Goal: Task Accomplishment & Management: Manage account settings

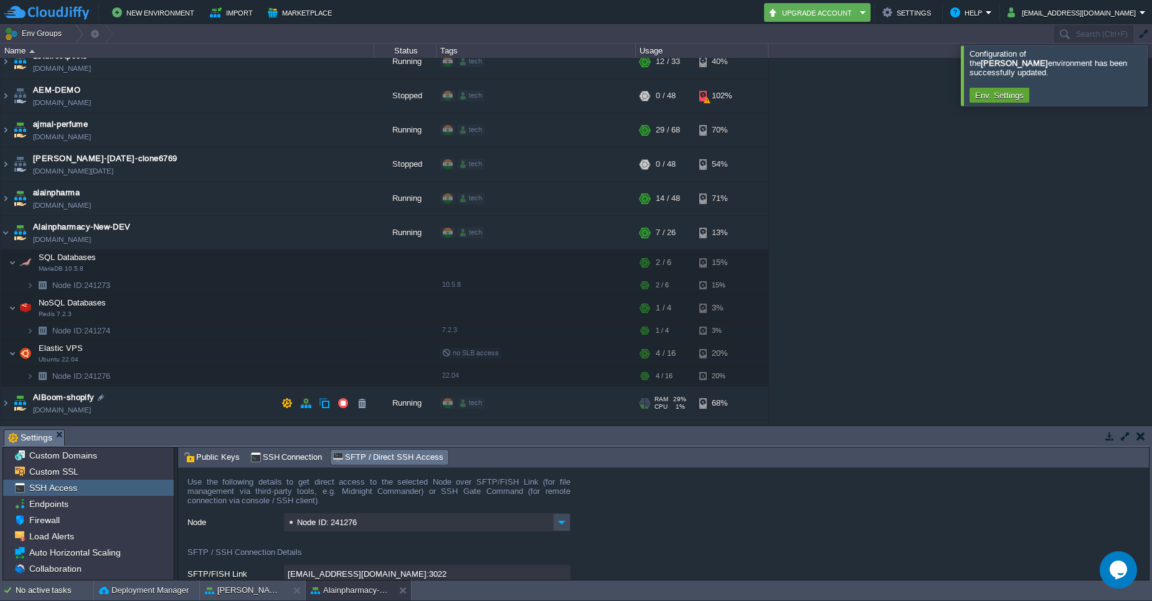
scroll to position [100, 0]
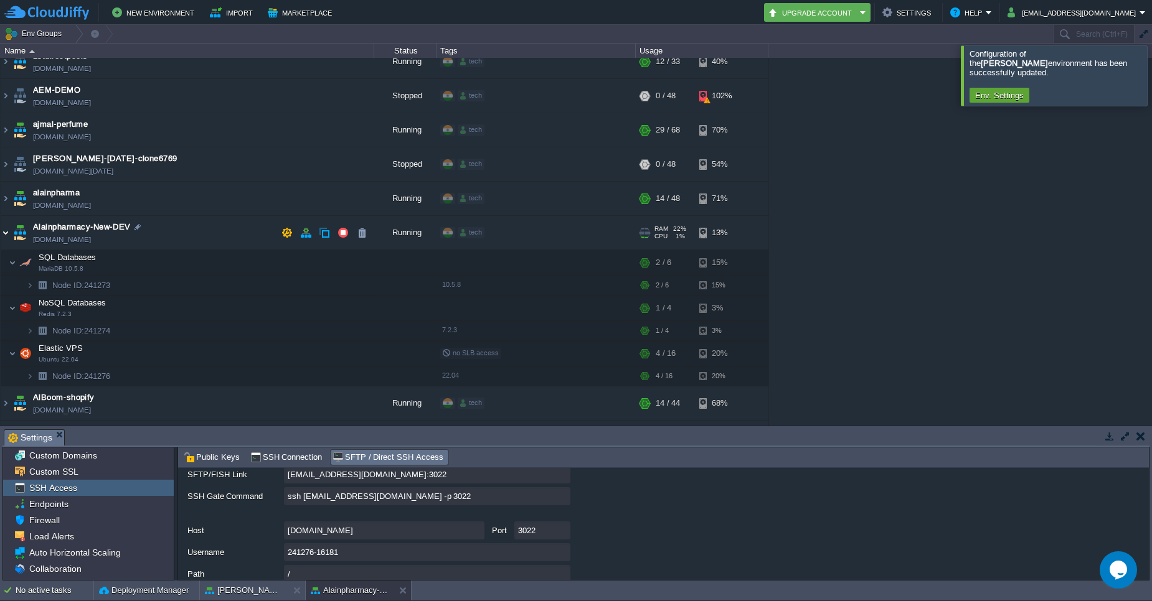
click at [4, 235] on img at bounding box center [6, 233] width 10 height 34
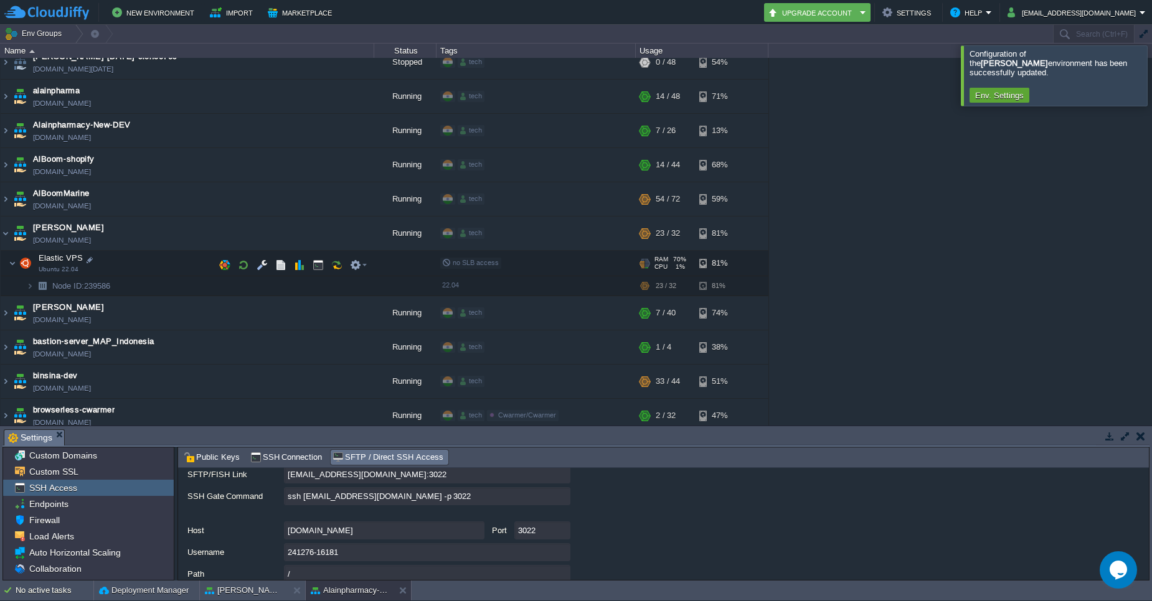
scroll to position [147, 0]
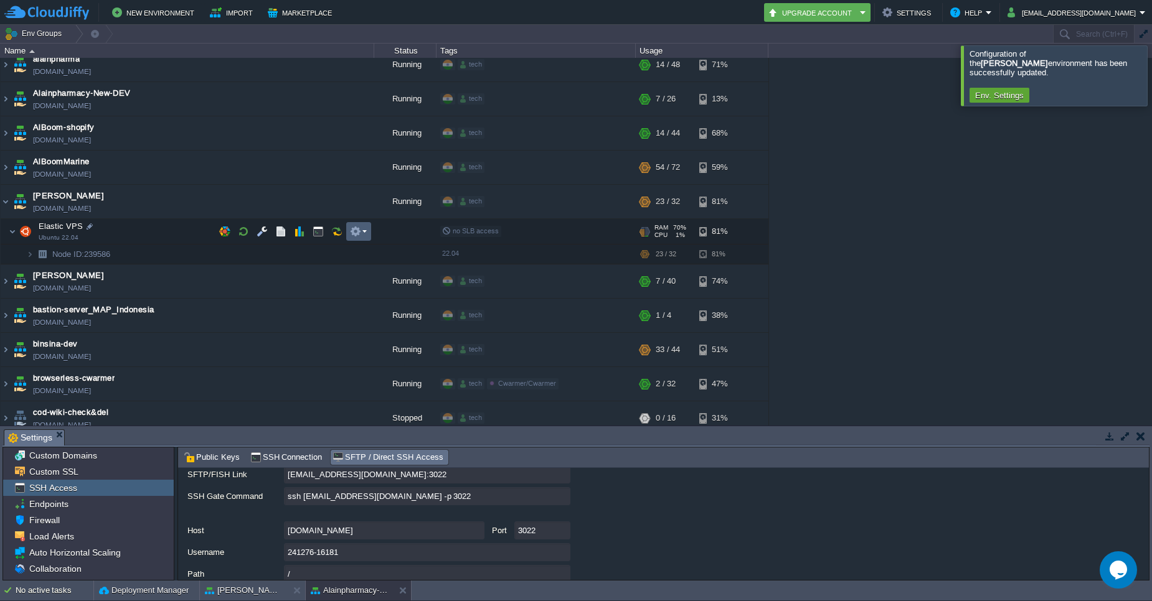
click at [356, 237] on td at bounding box center [358, 231] width 25 height 19
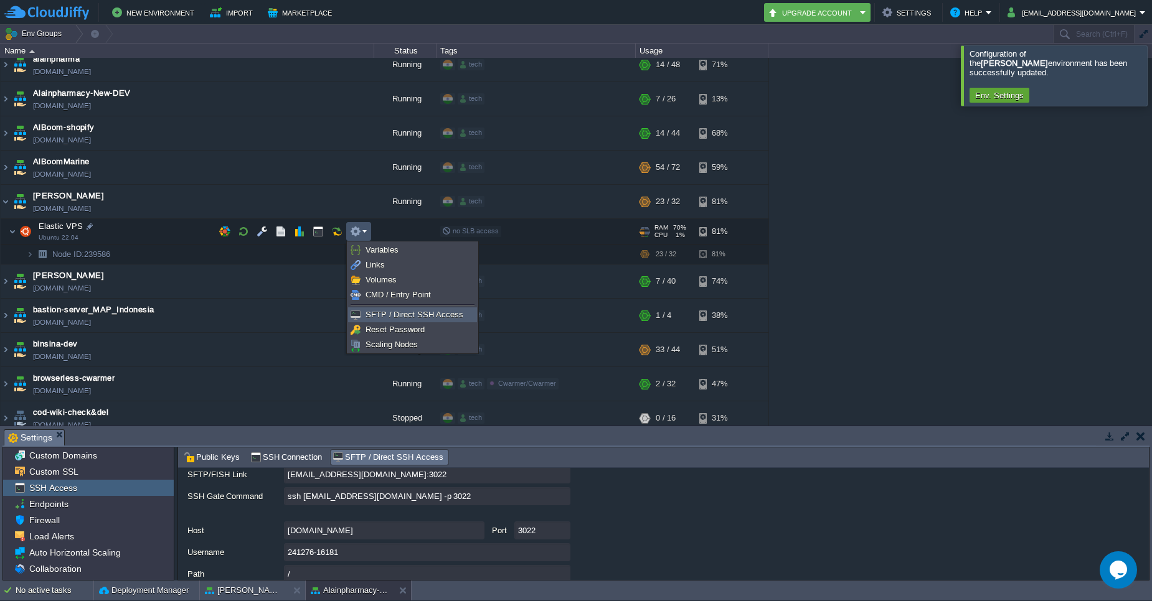
click at [408, 319] on span "SFTP / Direct SSH Access" at bounding box center [414, 314] width 98 height 9
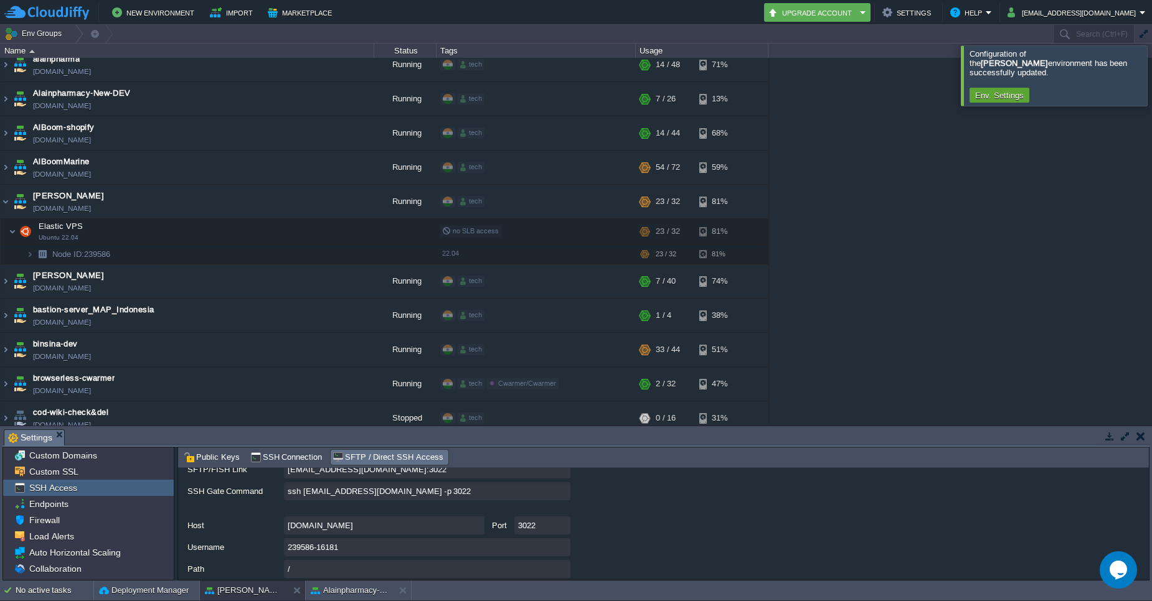
scroll to position [0, 0]
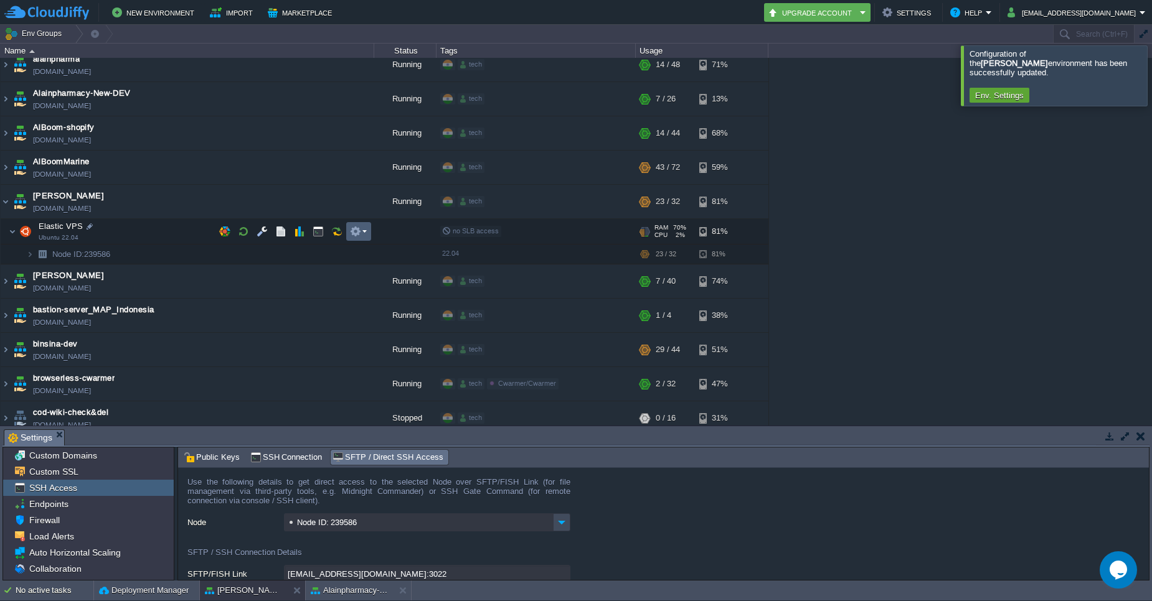
click at [367, 235] on td at bounding box center [358, 231] width 25 height 19
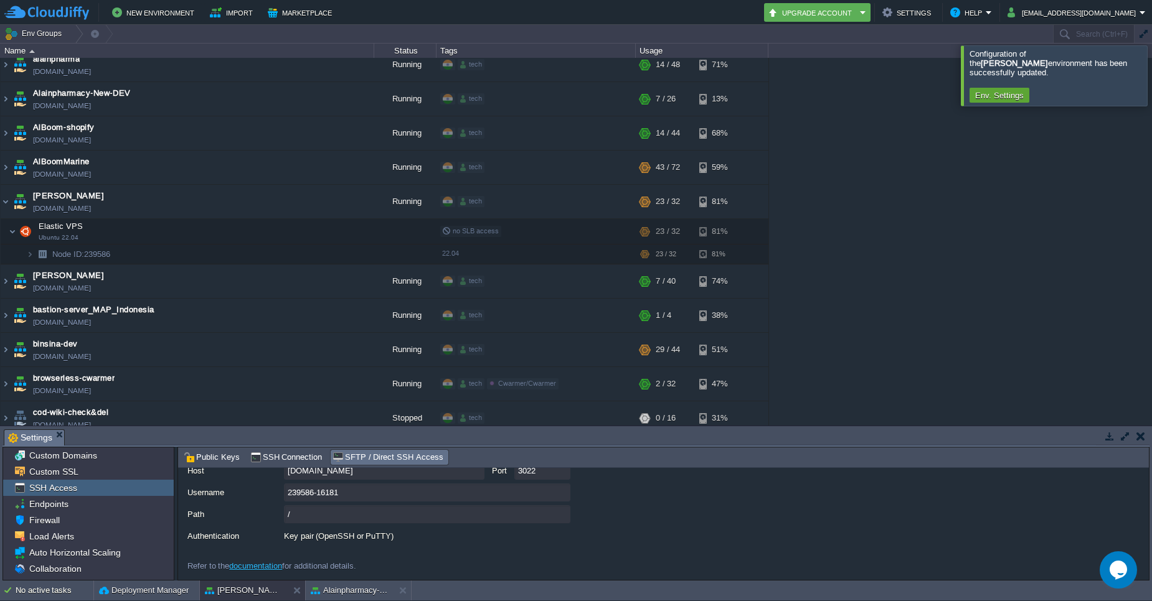
scroll to position [95, 0]
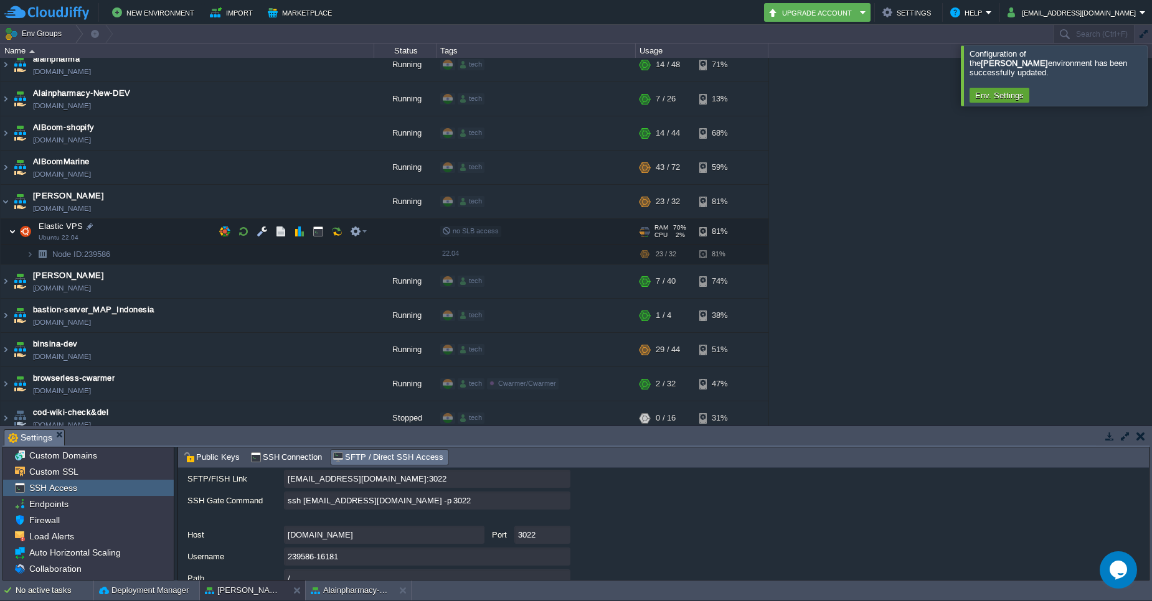
click at [15, 234] on img at bounding box center [12, 231] width 7 height 25
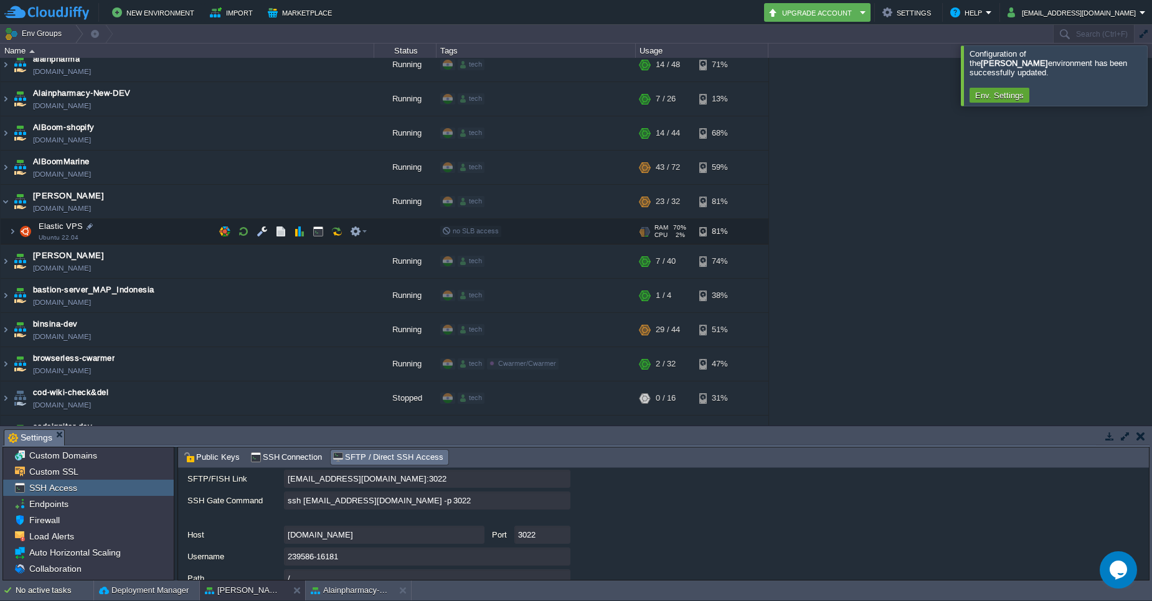
click at [28, 230] on img at bounding box center [25, 231] width 17 height 25
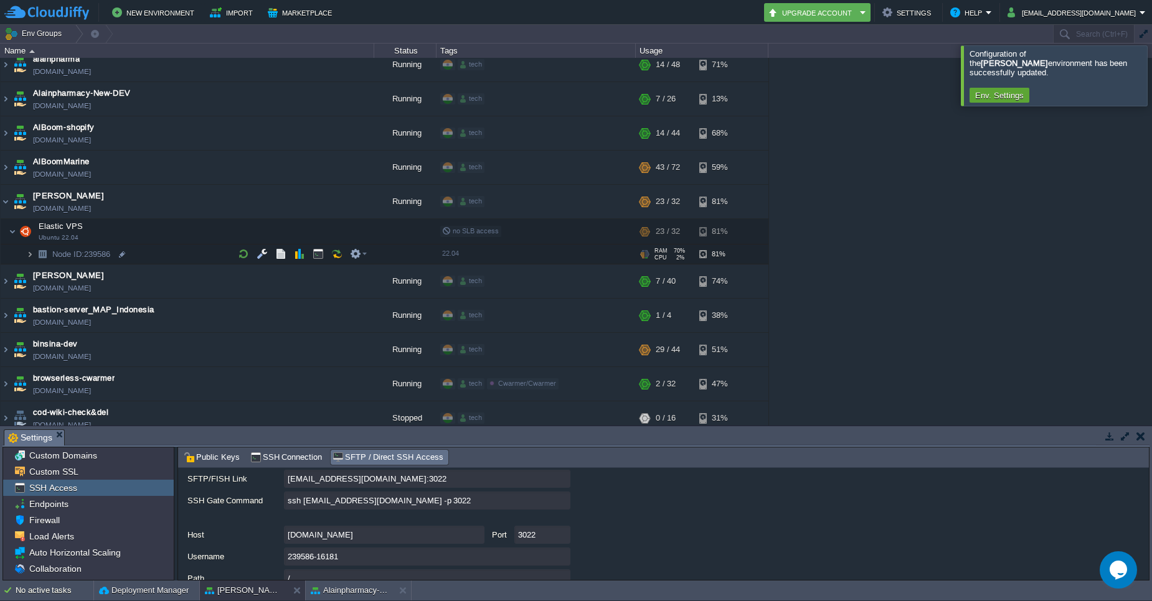
click at [28, 251] on img at bounding box center [29, 254] width 7 height 19
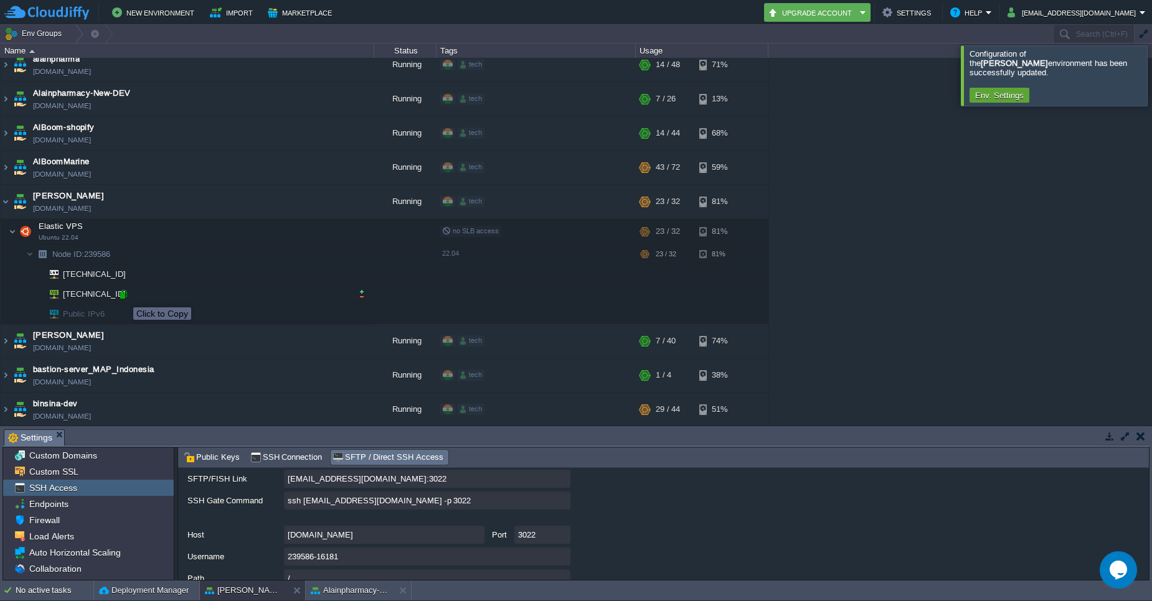
click at [124, 296] on div at bounding box center [123, 294] width 11 height 11
click at [360, 233] on button "button" at bounding box center [355, 231] width 11 height 11
click at [55, 503] on span "Endpoints" at bounding box center [49, 504] width 44 height 11
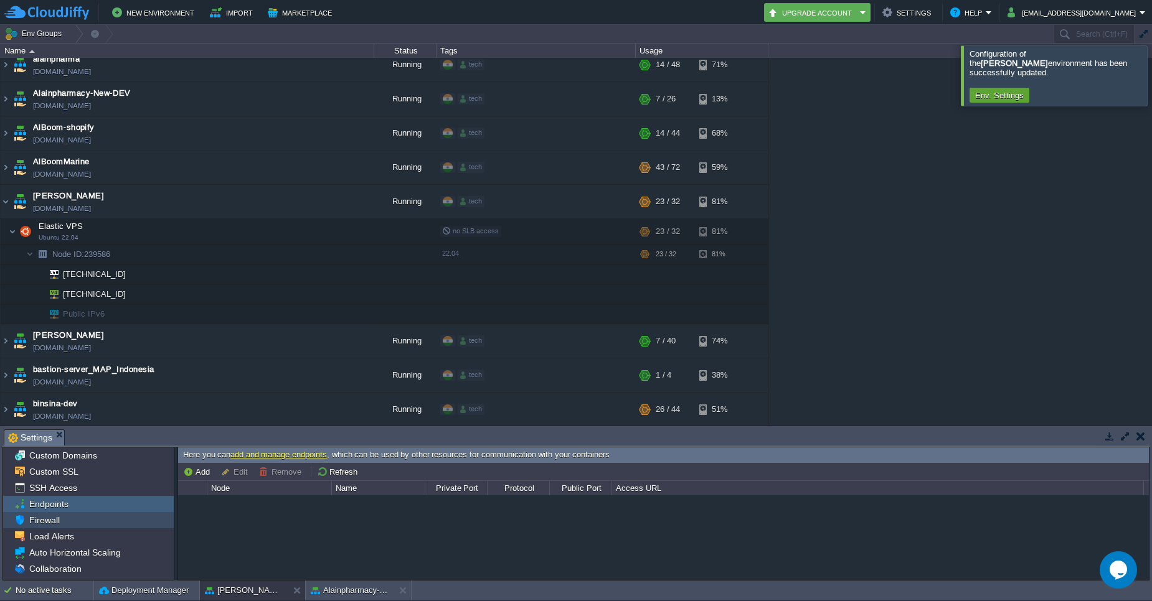
click at [46, 525] on span "Firewall" at bounding box center [44, 520] width 35 height 11
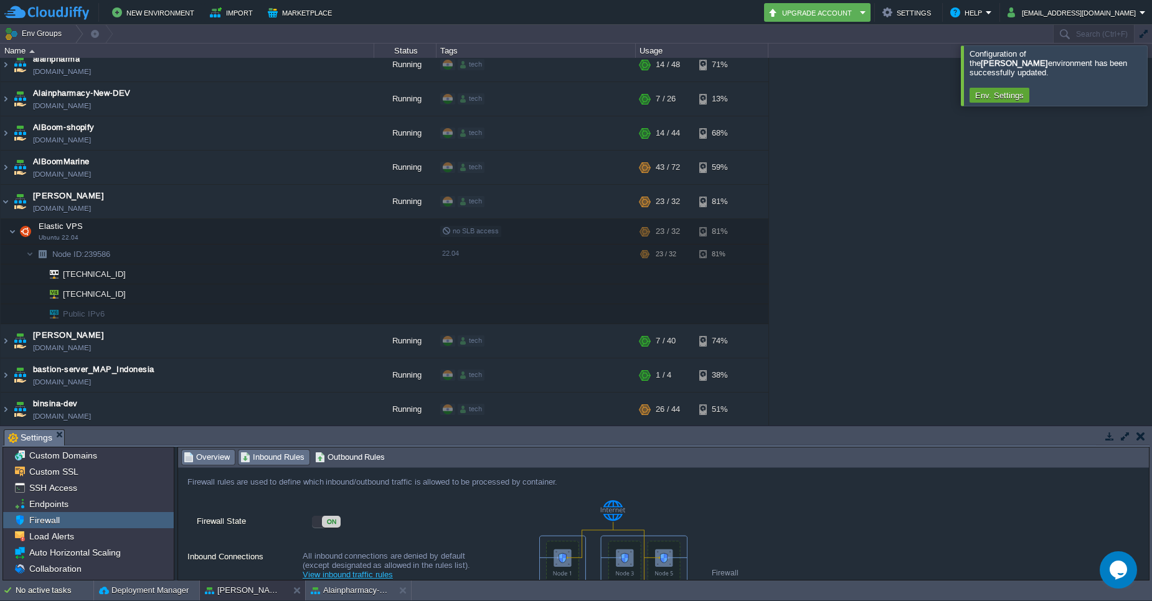
click at [278, 460] on span "Inbound Rules" at bounding box center [272, 458] width 64 height 14
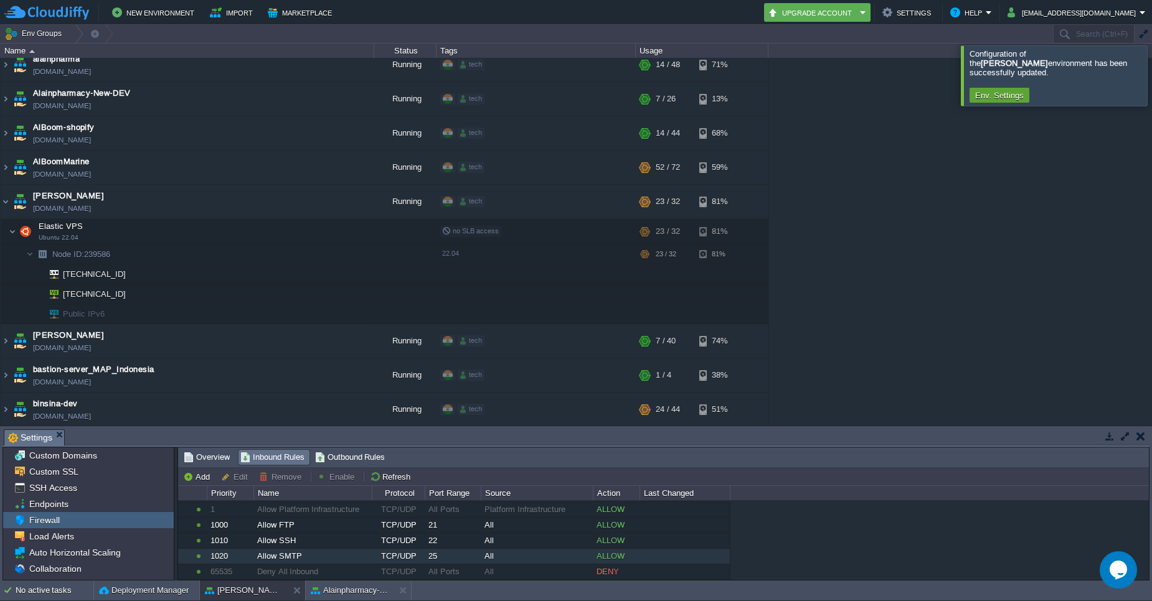
scroll to position [0, 0]
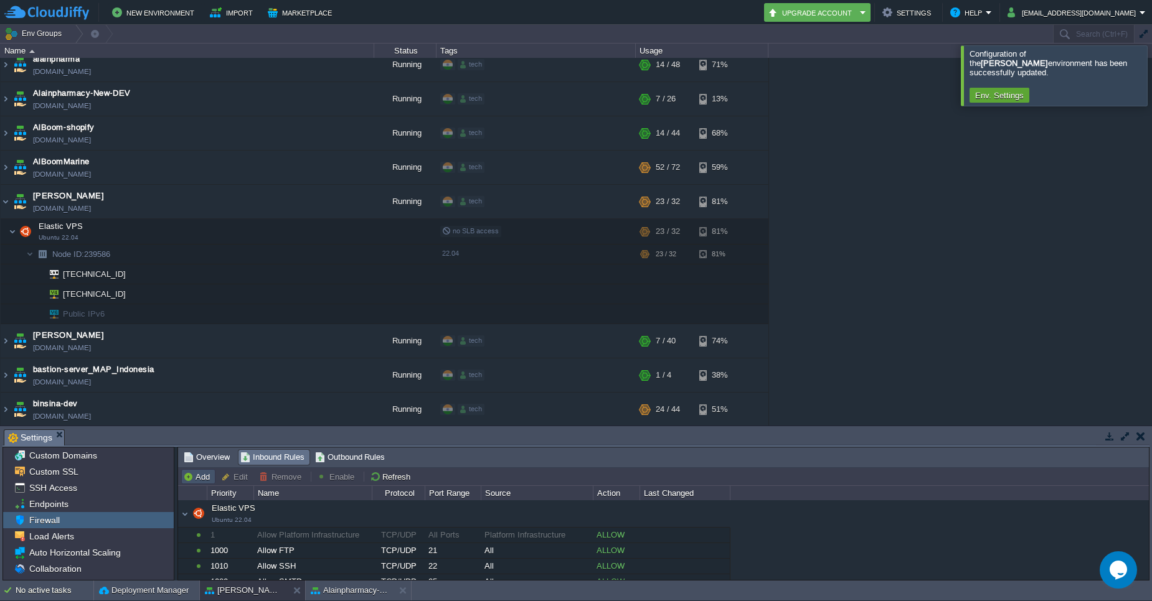
click at [198, 476] on button "Add" at bounding box center [198, 476] width 31 height 11
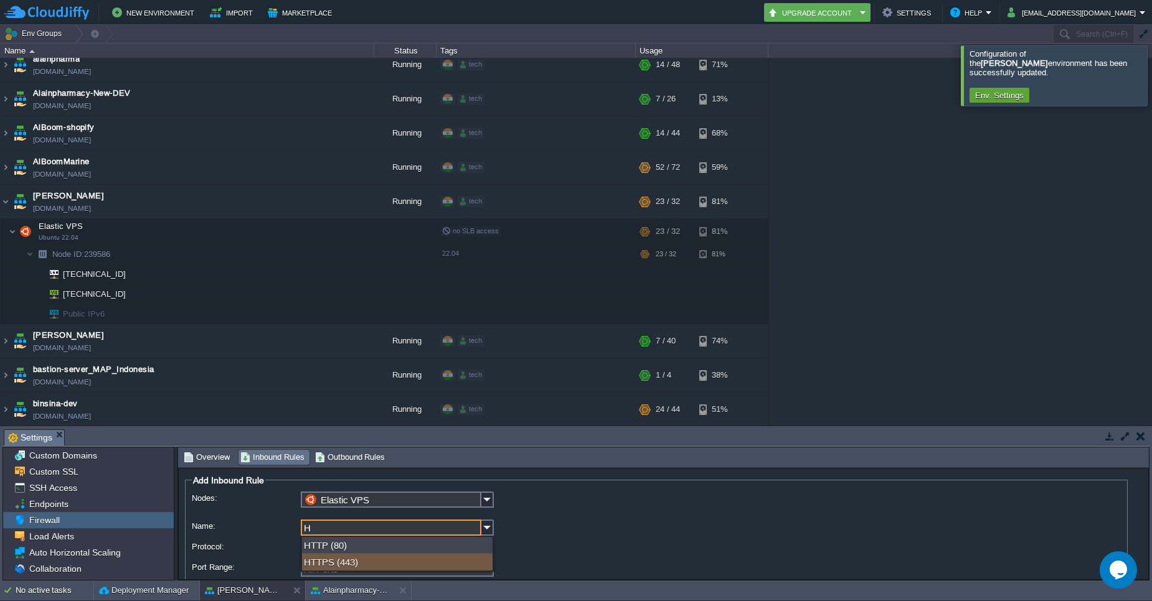
click at [329, 560] on div "HTTPS (443)" at bounding box center [397, 562] width 190 height 17
type input "HTTPS"
type input "443"
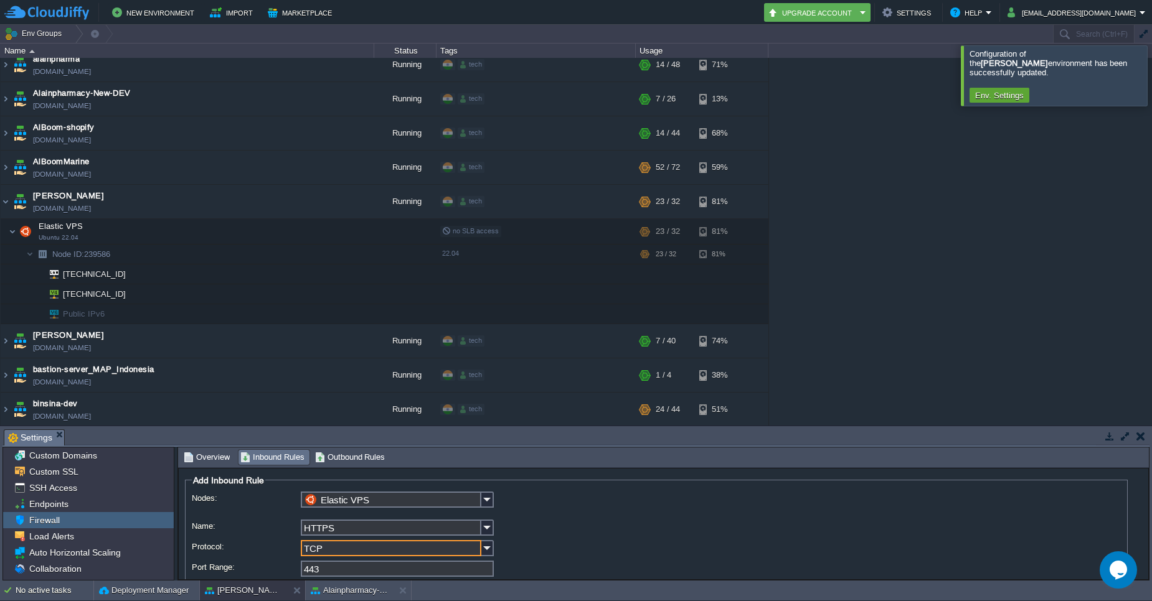
click at [355, 545] on input "TCP" at bounding box center [391, 548] width 181 height 16
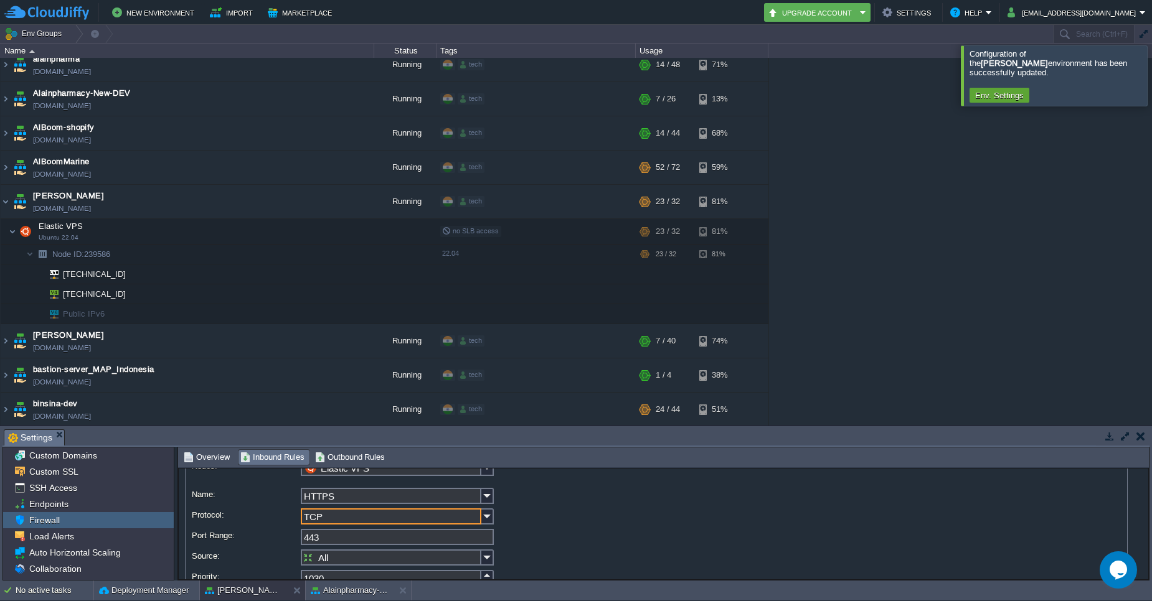
scroll to position [108, 0]
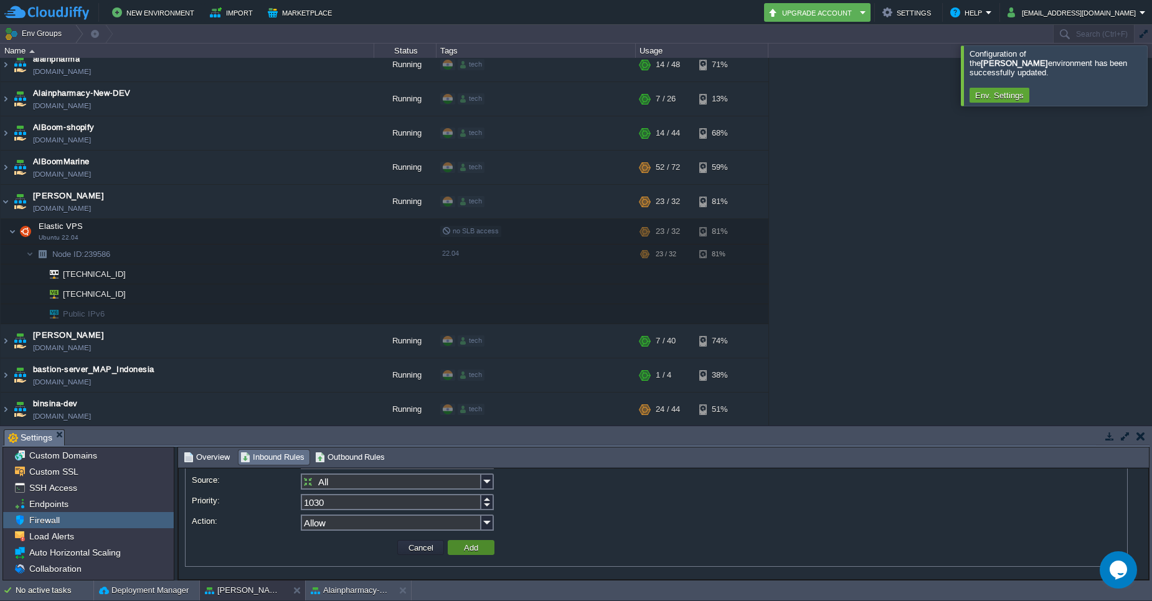
click at [481, 548] on button "Add" at bounding box center [471, 547] width 22 height 11
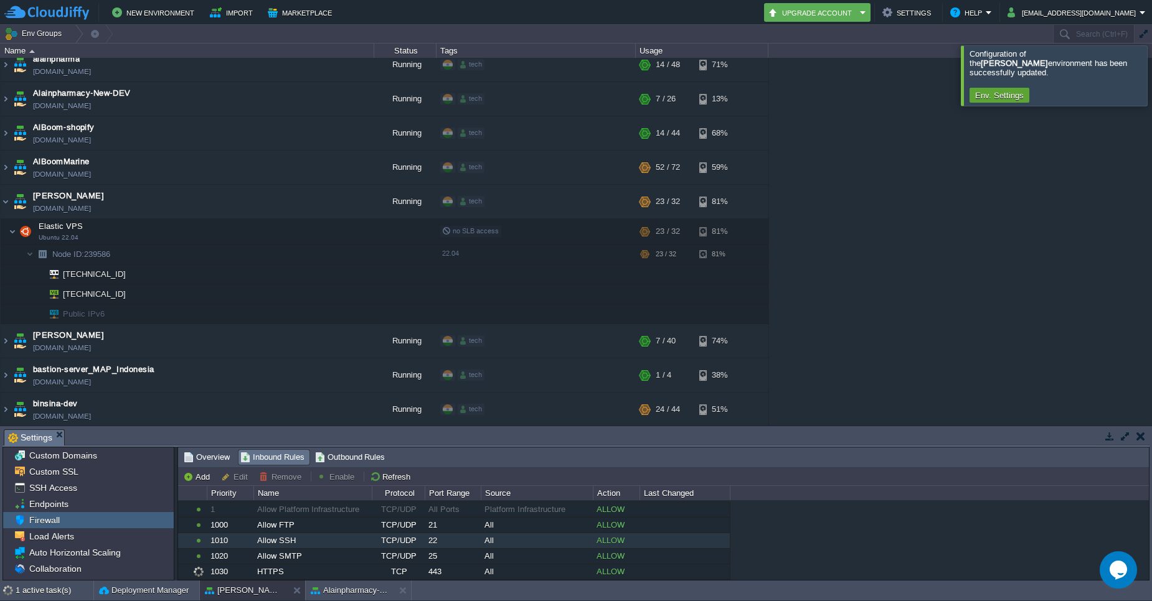
scroll to position [41, 0]
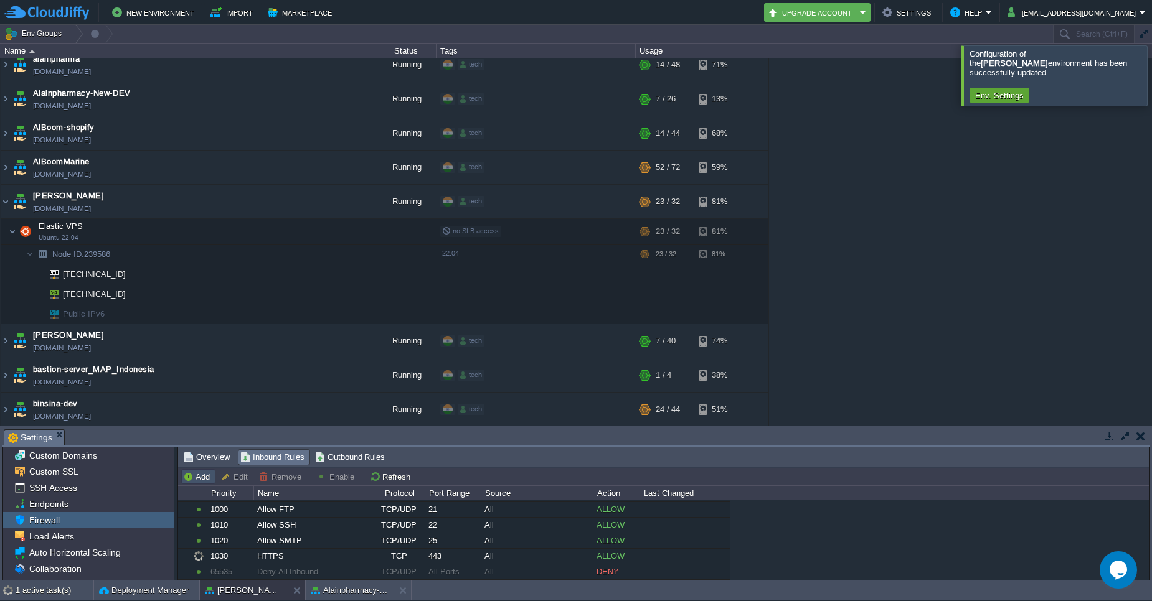
click at [198, 479] on button "Add" at bounding box center [198, 476] width 31 height 11
type input "Elastic VPS"
type input "1040"
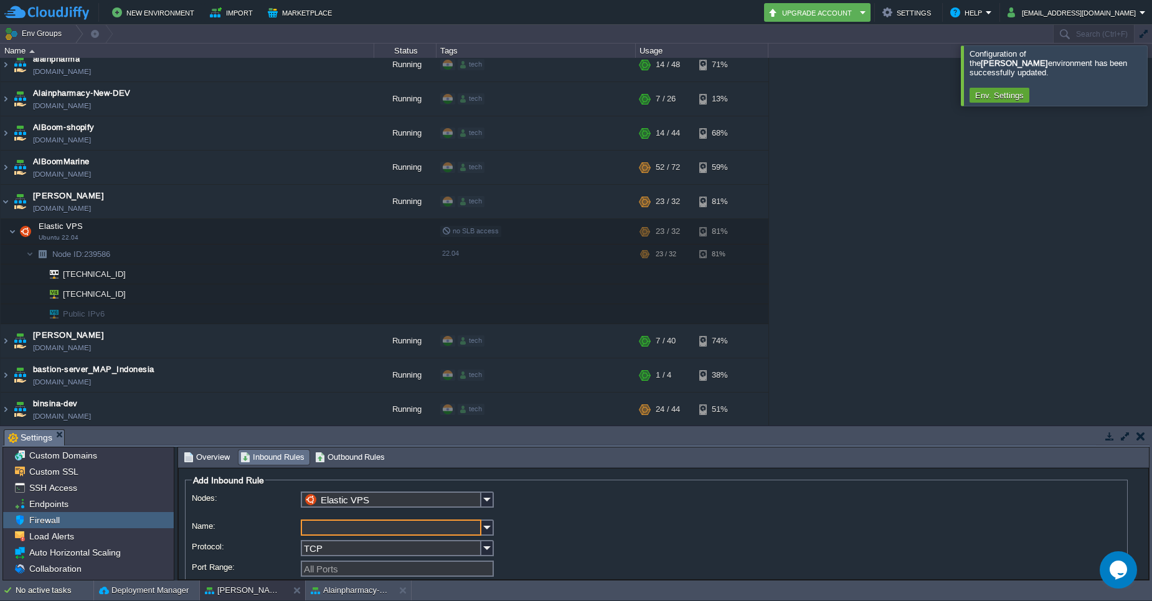
click at [344, 529] on input "Name:" at bounding box center [391, 528] width 181 height 16
click at [345, 544] on div "HTTP (80)" at bounding box center [397, 545] width 190 height 17
type input "HTTP"
type input "80"
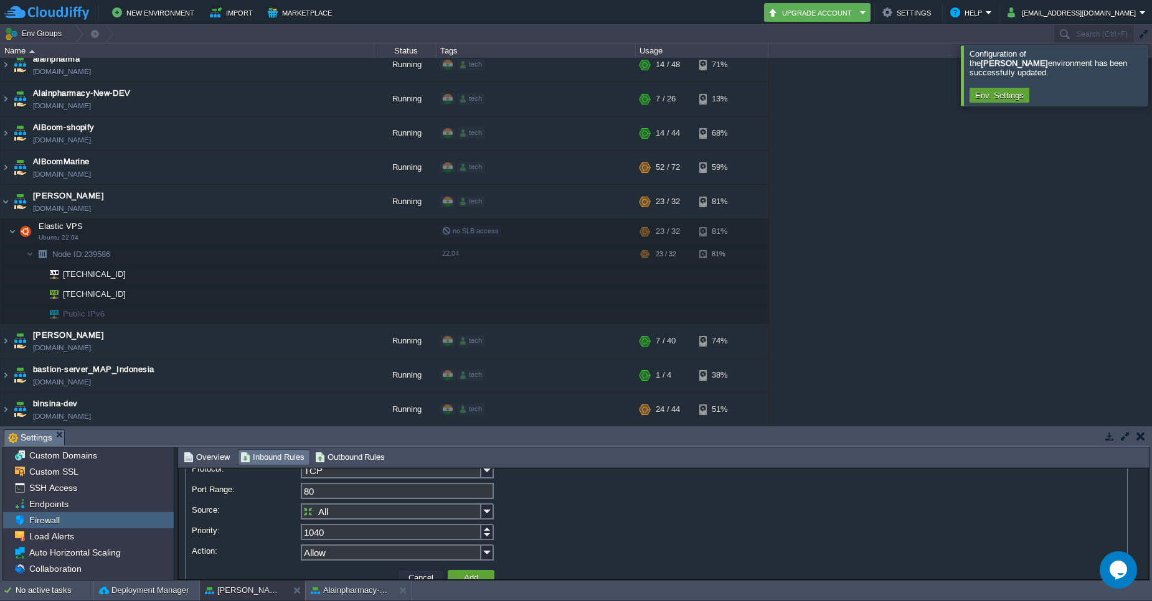
scroll to position [108, 0]
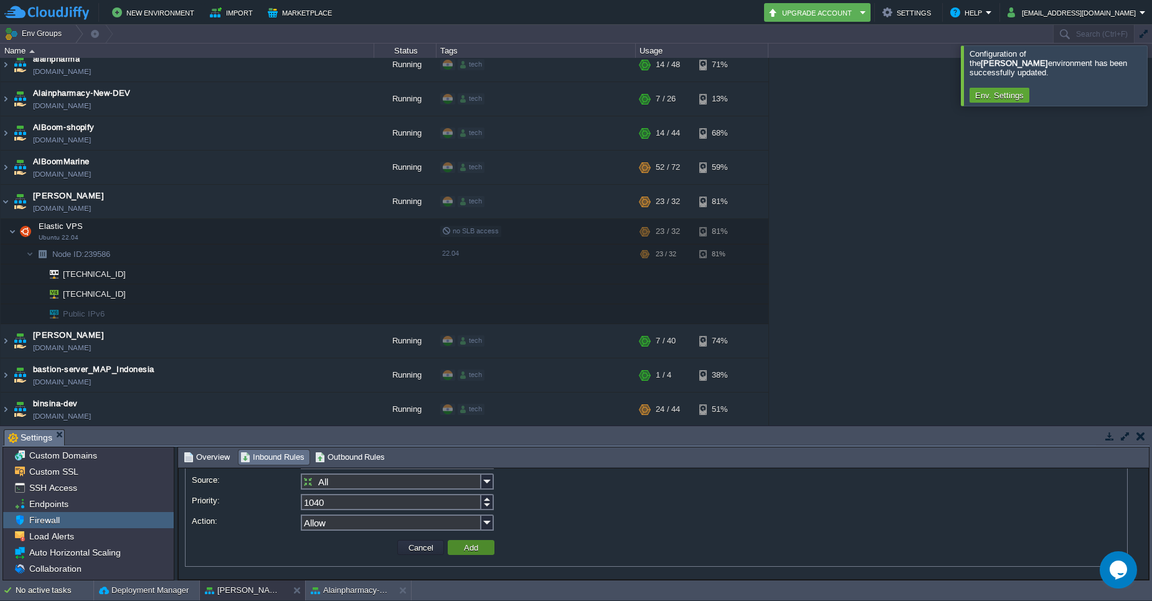
click at [477, 546] on button "Add" at bounding box center [471, 547] width 22 height 11
